Goal: Task Accomplishment & Management: Manage account settings

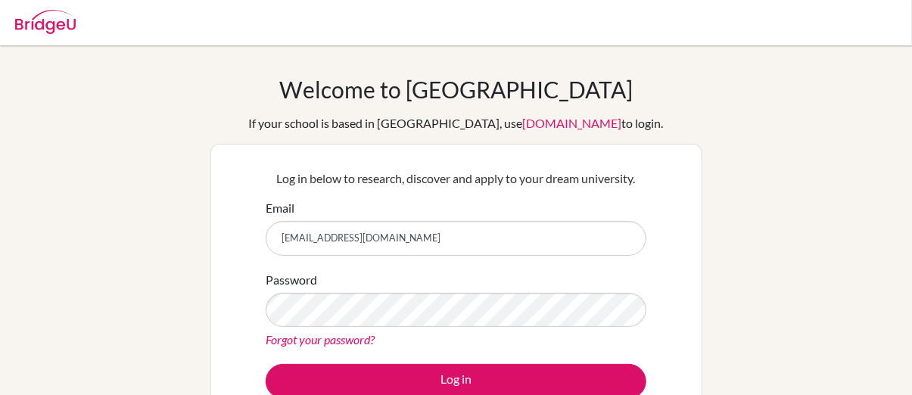
click at [339, 332] on link "Forgot your password?" at bounding box center [320, 339] width 109 height 14
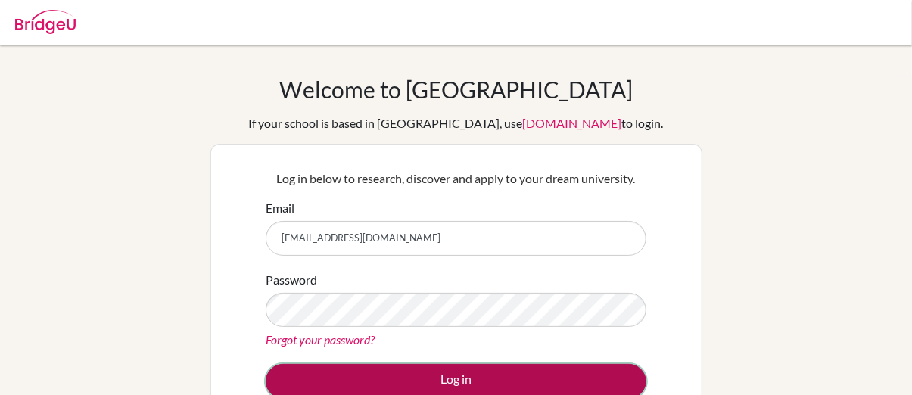
click at [550, 367] on button "Log in" at bounding box center [456, 381] width 381 height 35
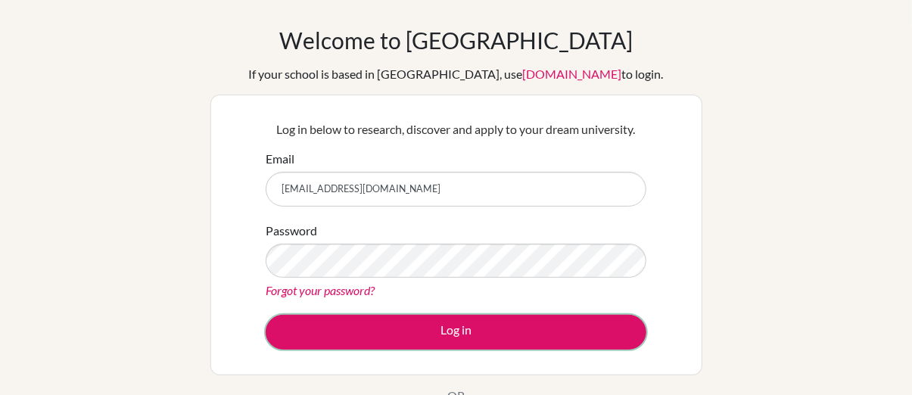
scroll to position [76, 0]
